Goal: Find contact information: Obtain details needed to contact an individual or organization

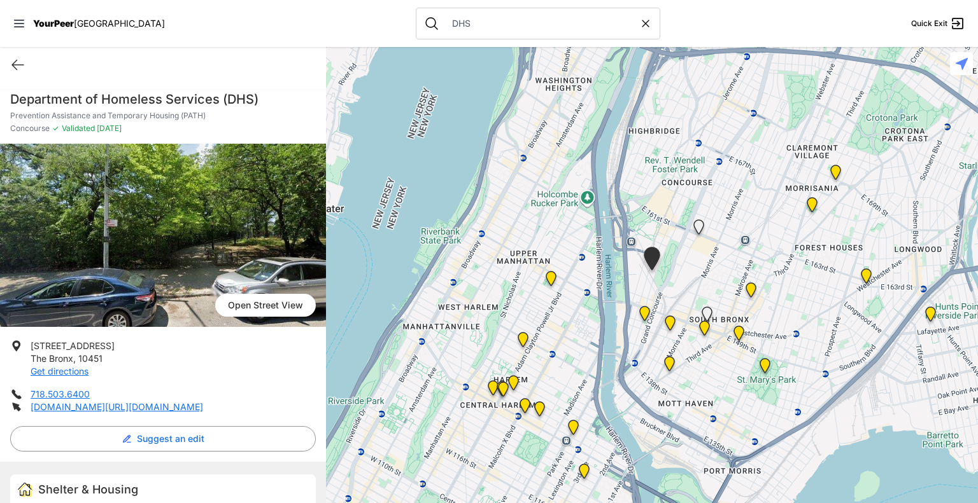
click at [639, 29] on icon at bounding box center [645, 23] width 13 height 13
click at [545, 27] on input "text" at bounding box center [547, 23] width 207 height 13
select select "recentlyUpdated"
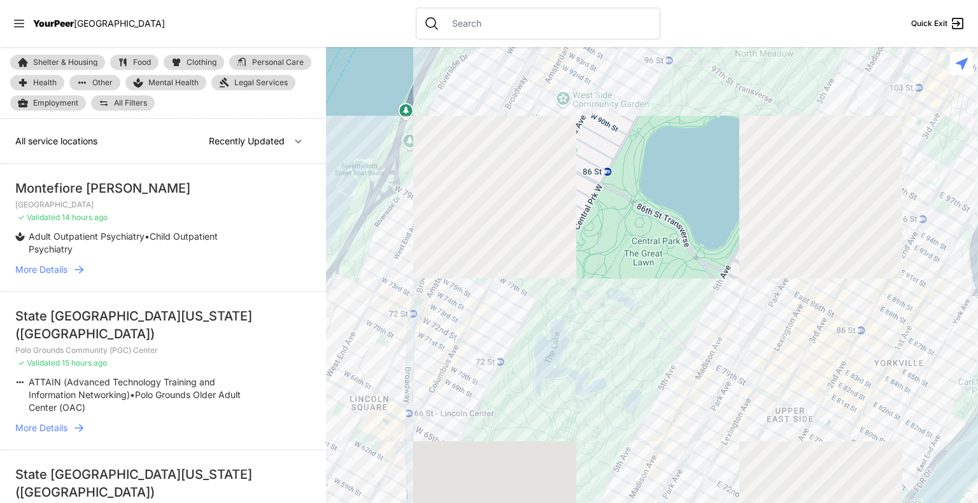
type input "S"
select select "recentlyUpdated"
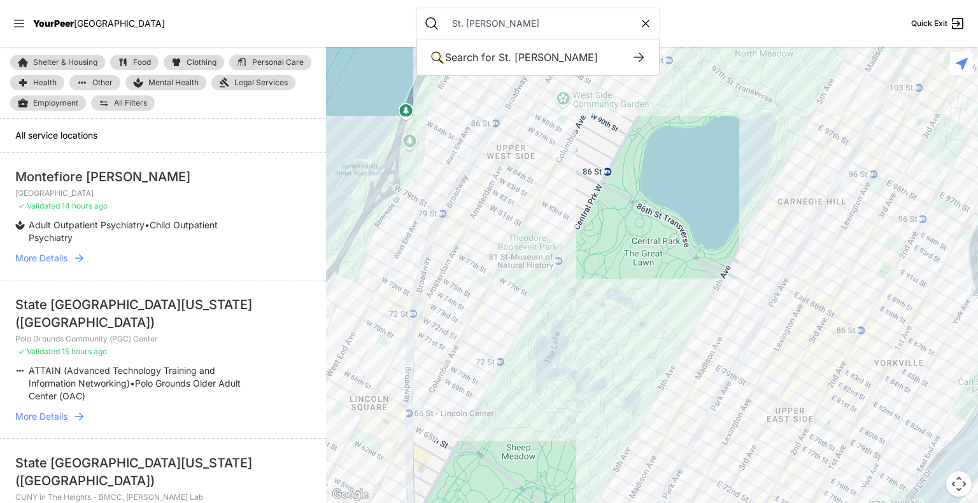
type input "St. [PERSON_NAME]"
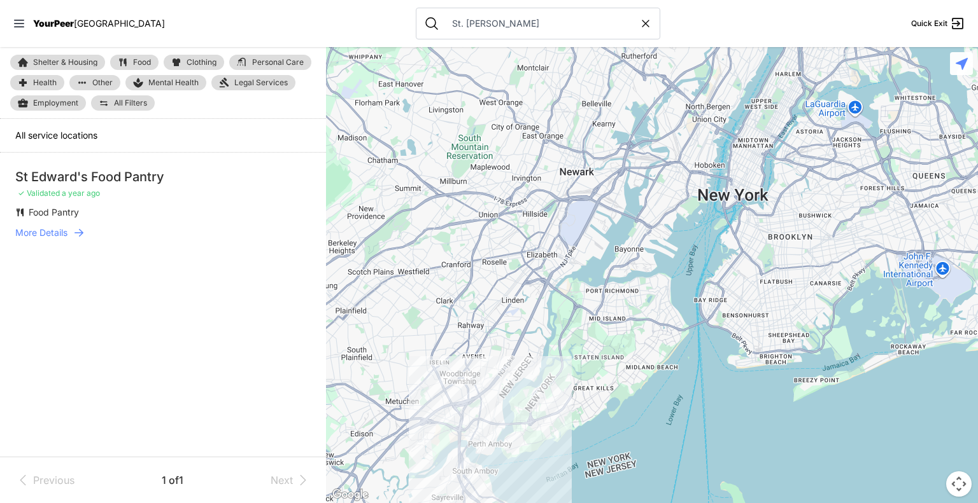
click at [63, 232] on span "More Details" at bounding box center [41, 233] width 52 height 13
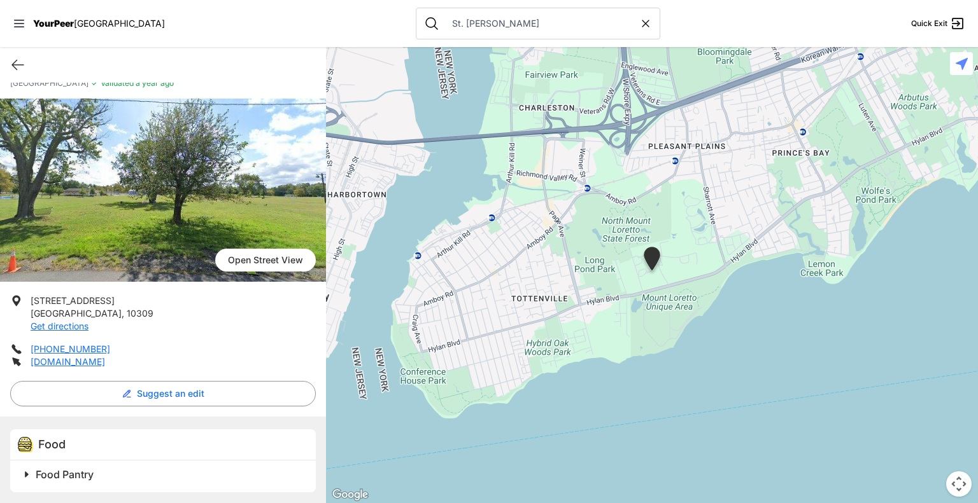
scroll to position [34, 0]
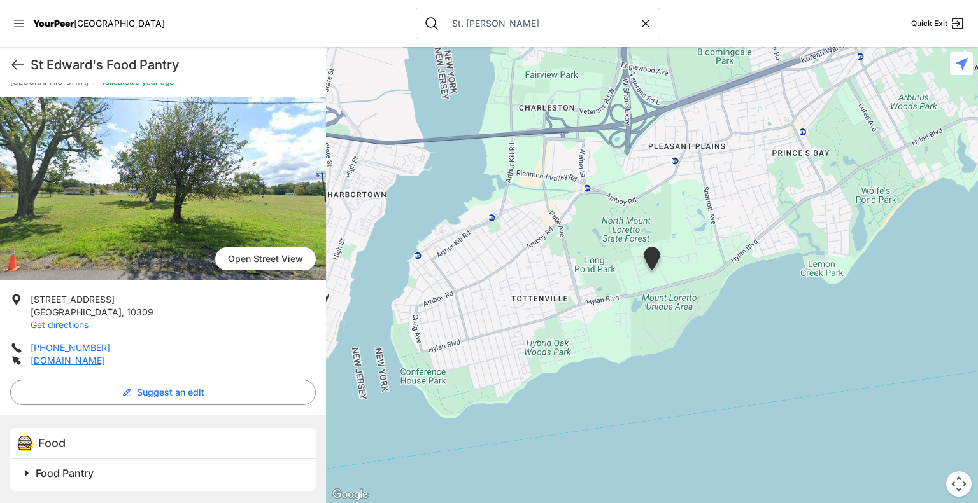
click at [29, 472] on span at bounding box center [186, 474] width 336 height 18
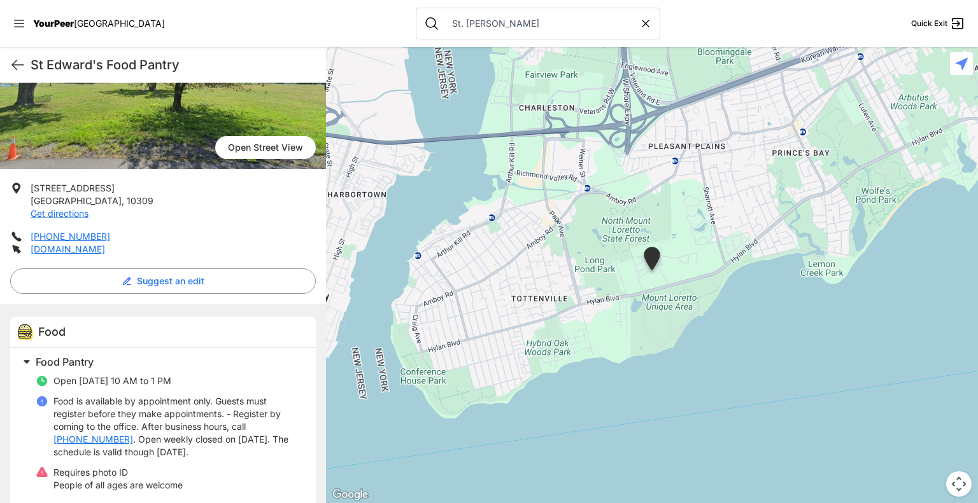
scroll to position [146, 0]
drag, startPoint x: 106, startPoint y: 237, endPoint x: 24, endPoint y: 238, distance: 82.1
click at [24, 238] on li "[PHONE_NUMBER]" at bounding box center [162, 236] width 305 height 13
copy li "[PHONE_NUMBER]"
